Goal: Find specific page/section: Find specific page/section

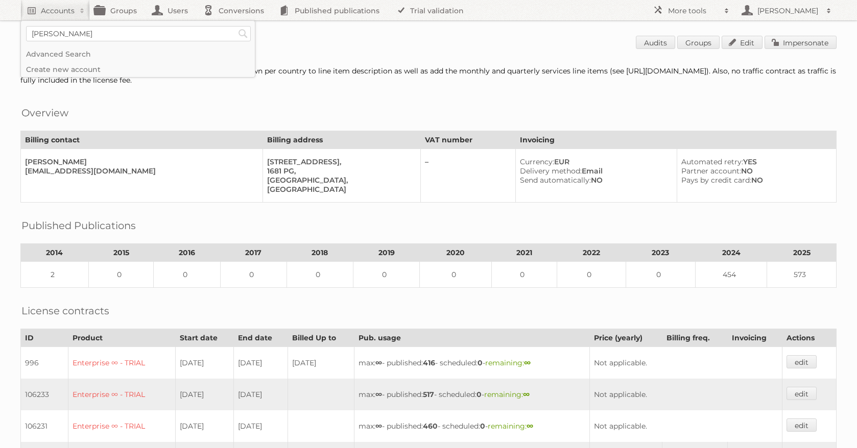
type input"] "[PERSON_NAME]"
click at [235, 26] on input "Search" at bounding box center [242, 33] width 15 height 15
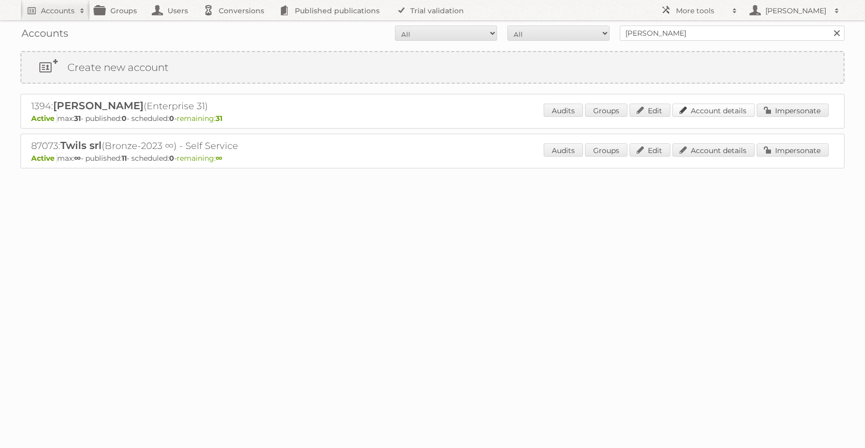
click at [705, 111] on link "Account details" at bounding box center [713, 110] width 82 height 13
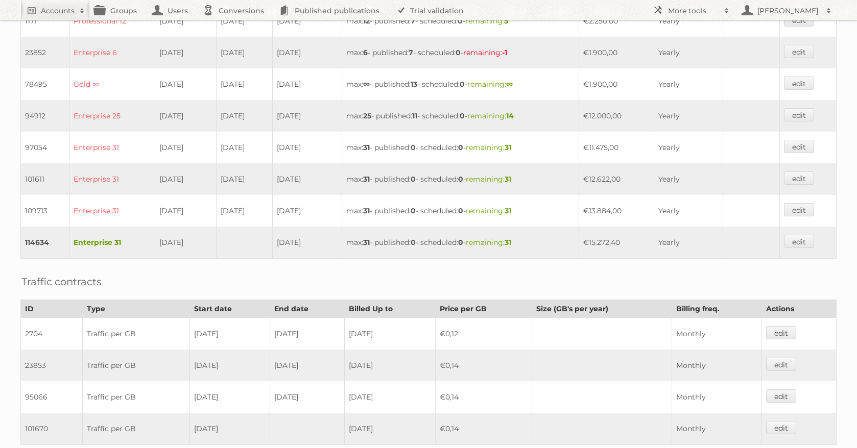
scroll to position [341, 0]
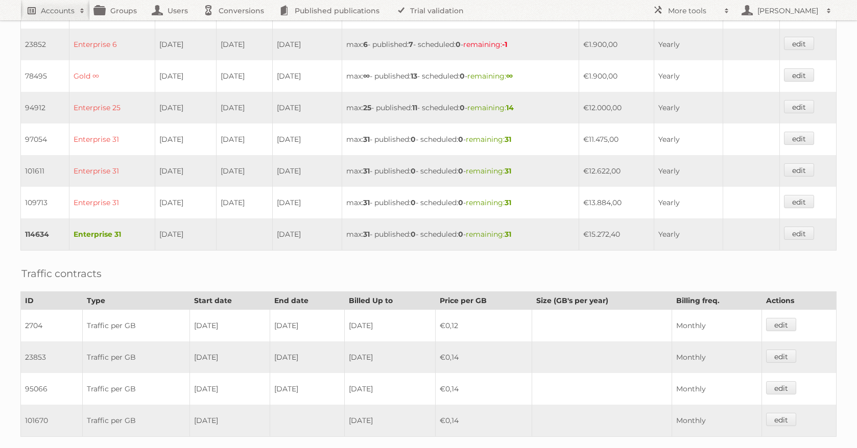
click at [67, 8] on h2 "Accounts" at bounding box center [58, 11] width 34 height 10
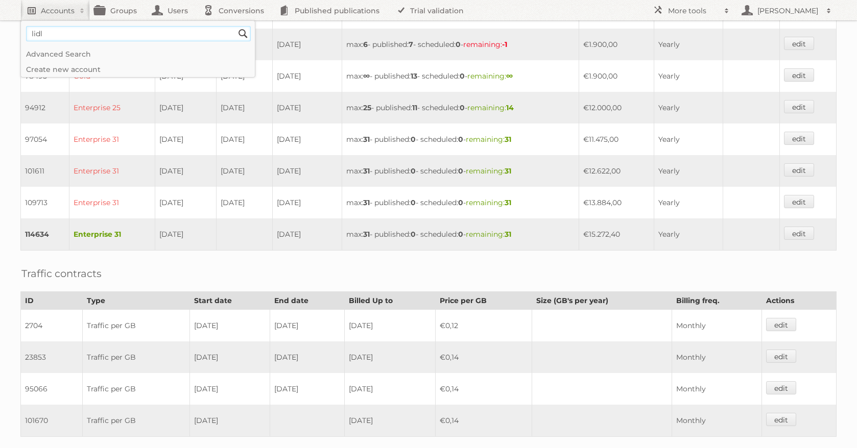
type input"] "lidl"
click at [235, 26] on input "Search" at bounding box center [242, 33] width 15 height 15
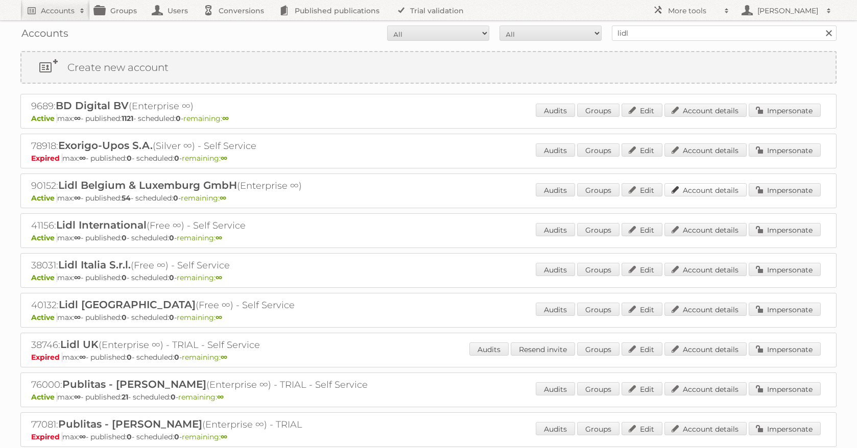
click at [704, 193] on link "Account details" at bounding box center [705, 189] width 82 height 13
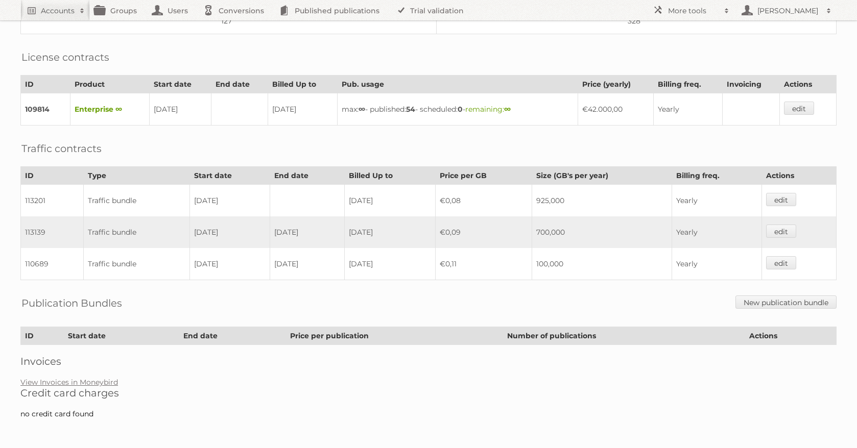
scroll to position [216, 0]
click at [88, 379] on link "View Invoices in Moneybird" at bounding box center [69, 381] width 98 height 9
